Goal: Transaction & Acquisition: Obtain resource

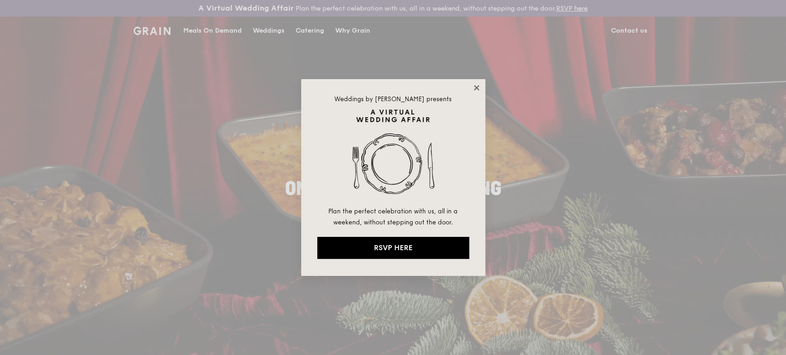
click at [475, 86] on icon at bounding box center [476, 87] width 5 height 5
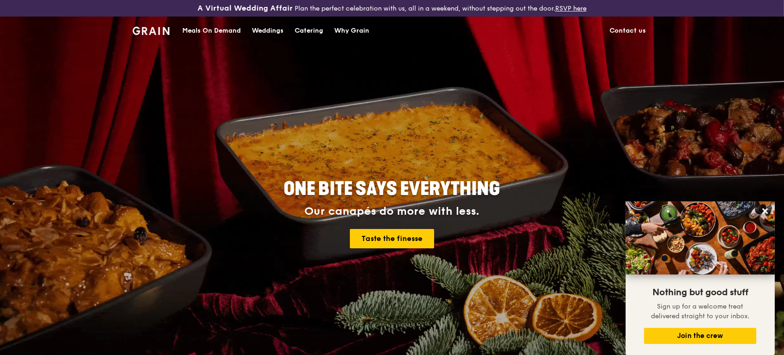
click at [311, 32] on div "Catering" at bounding box center [309, 31] width 29 height 28
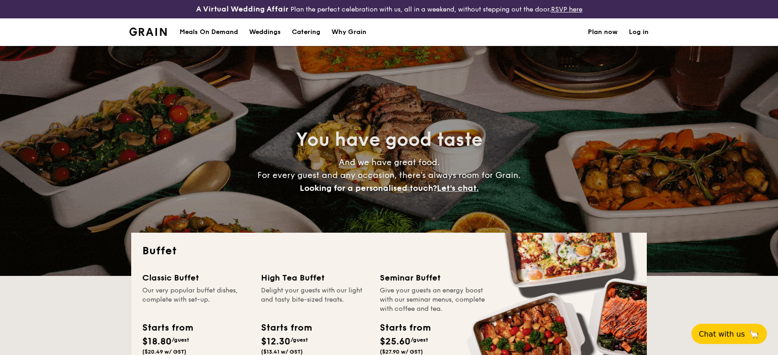
select select
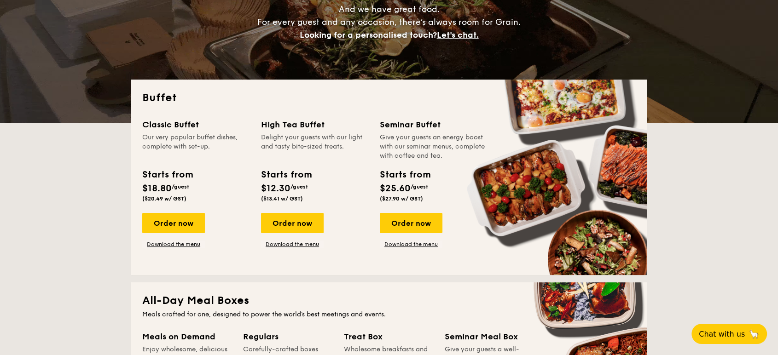
scroll to position [204, 0]
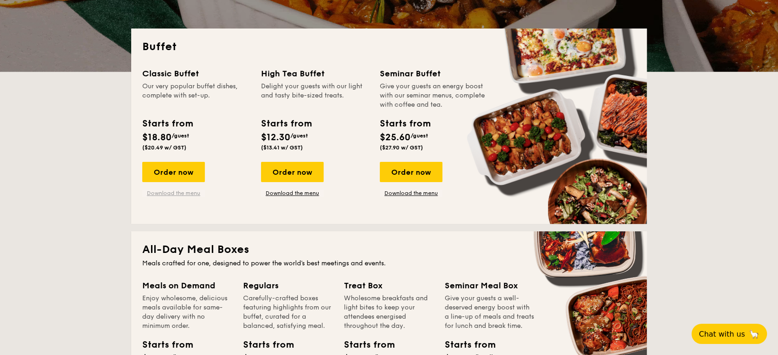
click at [180, 191] on link "Download the menu" at bounding box center [173, 193] width 63 height 7
